Goal: Entertainment & Leisure: Consume media (video, audio)

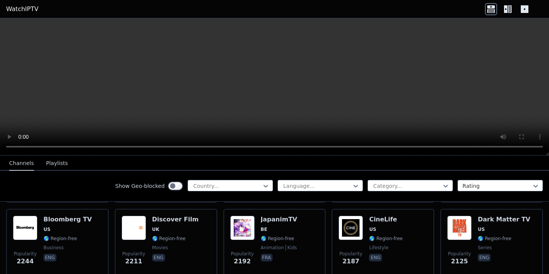
scroll to position [389, 0]
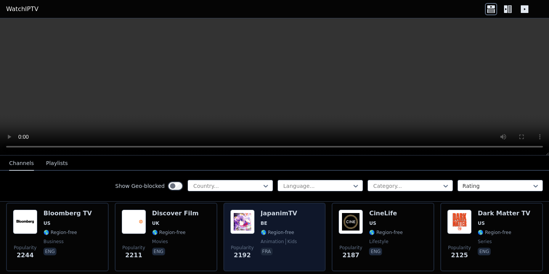
click at [273, 216] on h6 "JapanimTV" at bounding box center [279, 214] width 37 height 8
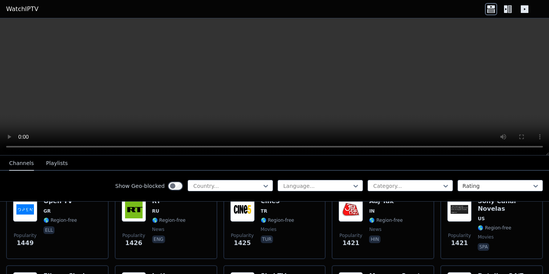
scroll to position [700, 0]
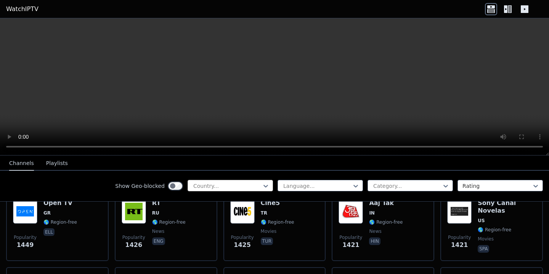
click at [215, 184] on div at bounding box center [227, 186] width 69 height 8
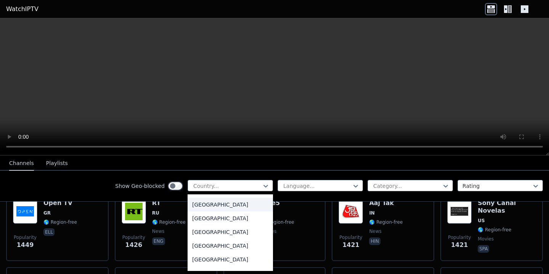
scroll to position [2682, 0]
click at [213, 220] on div "[GEOGRAPHIC_DATA]" at bounding box center [230, 219] width 85 height 14
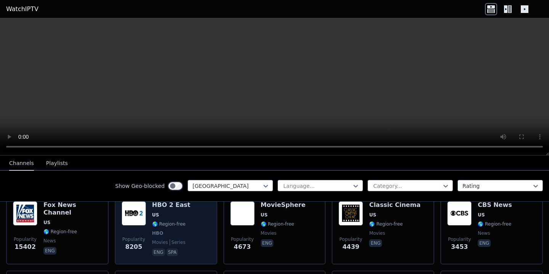
scroll to position [96, 0]
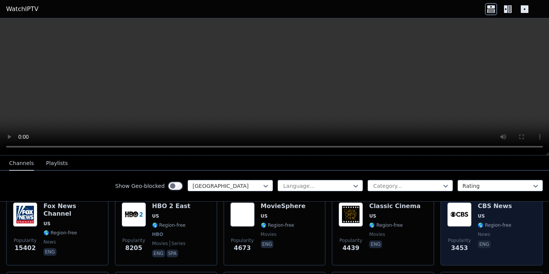
click at [492, 207] on h6 "CBS News" at bounding box center [495, 206] width 34 height 8
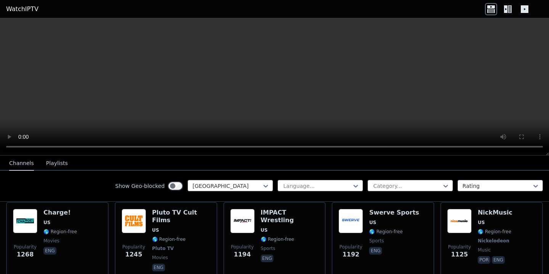
scroll to position [318, 0]
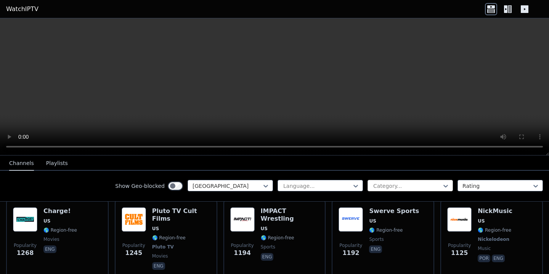
click at [416, 184] on div at bounding box center [407, 186] width 69 height 8
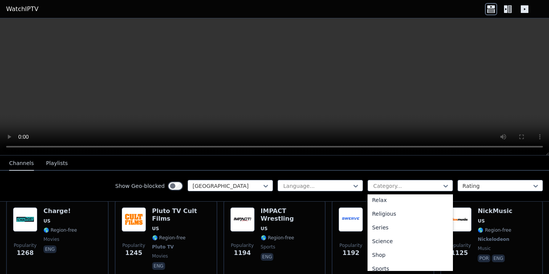
scroll to position [271, 0]
click at [378, 260] on div "Sports" at bounding box center [410, 261] width 85 height 14
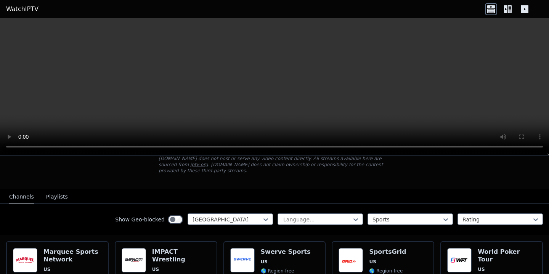
scroll to position [49, 0]
